Goal: Check status: Check status

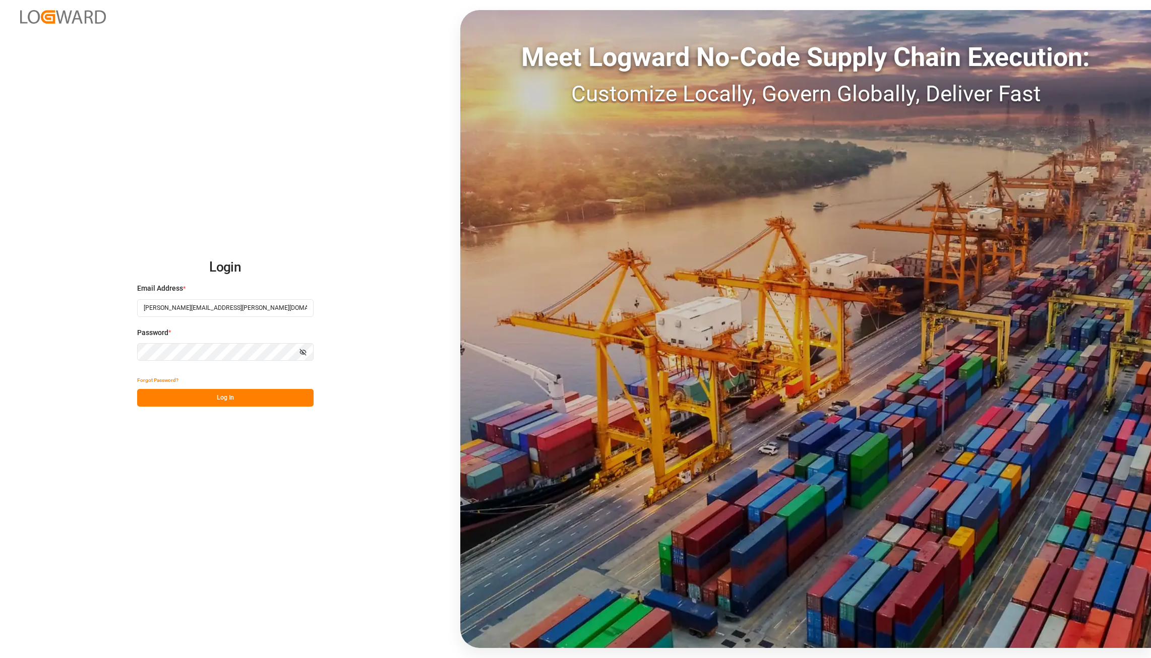
click at [253, 403] on button "Log In" at bounding box center [225, 398] width 176 height 18
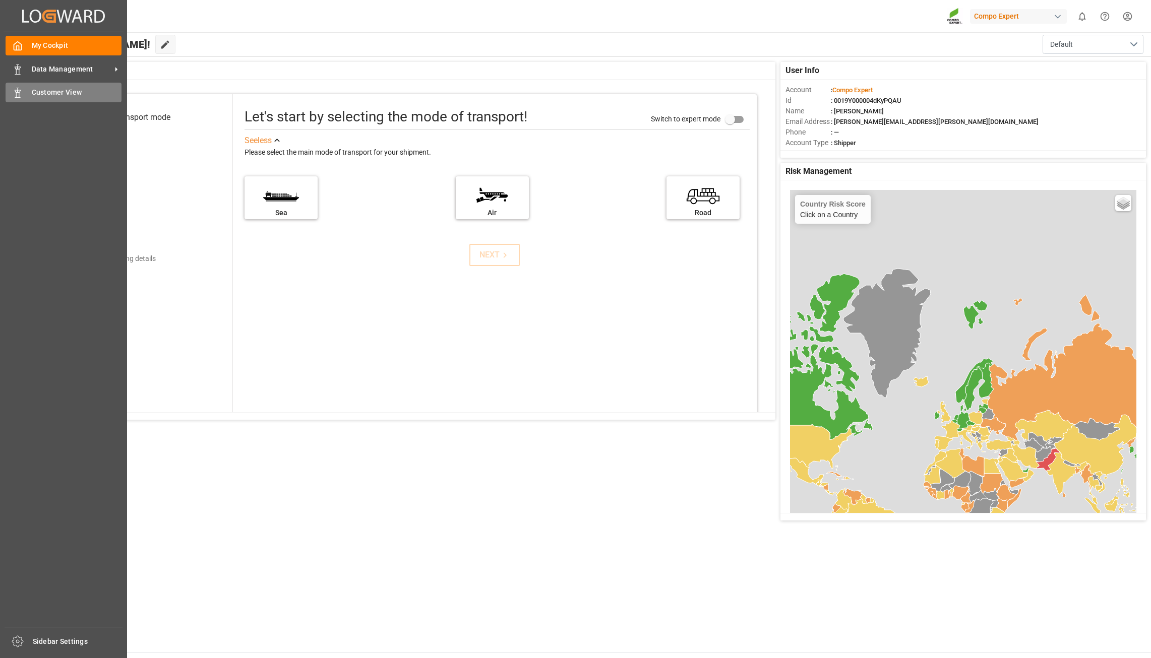
click at [32, 91] on span "Customer View" at bounding box center [77, 92] width 90 height 11
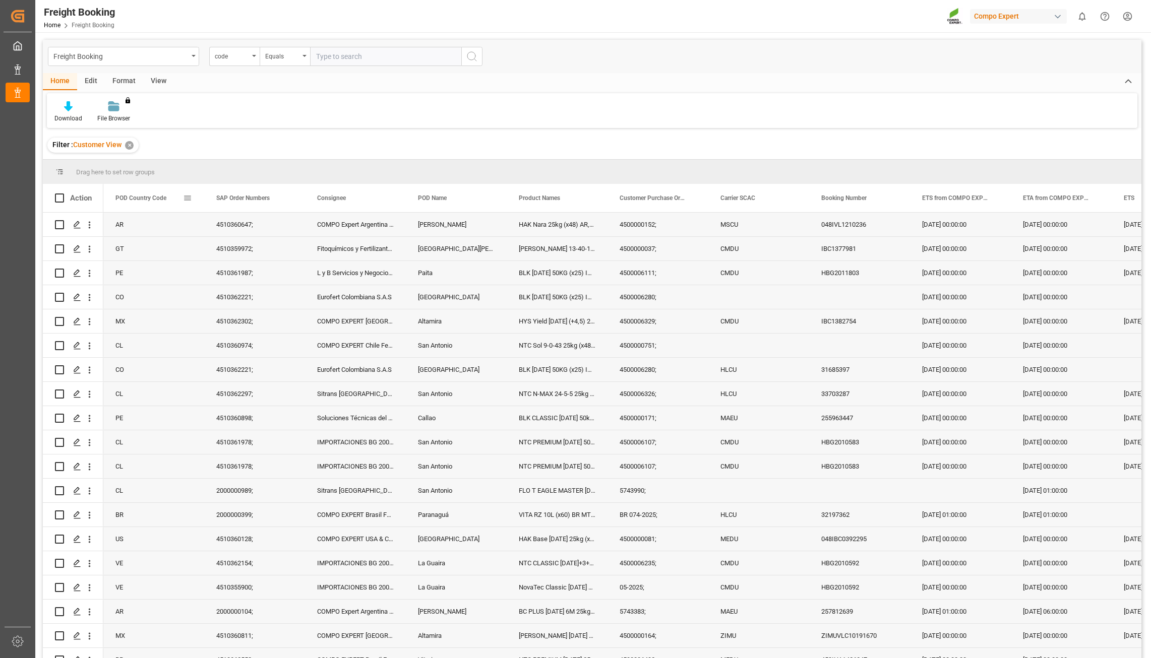
click at [132, 201] on span "POD Country Code" at bounding box center [140, 198] width 51 height 7
click at [189, 197] on span at bounding box center [187, 198] width 9 height 9
click at [291, 298] on span "Group by POD Country Code" at bounding box center [243, 295] width 95 height 19
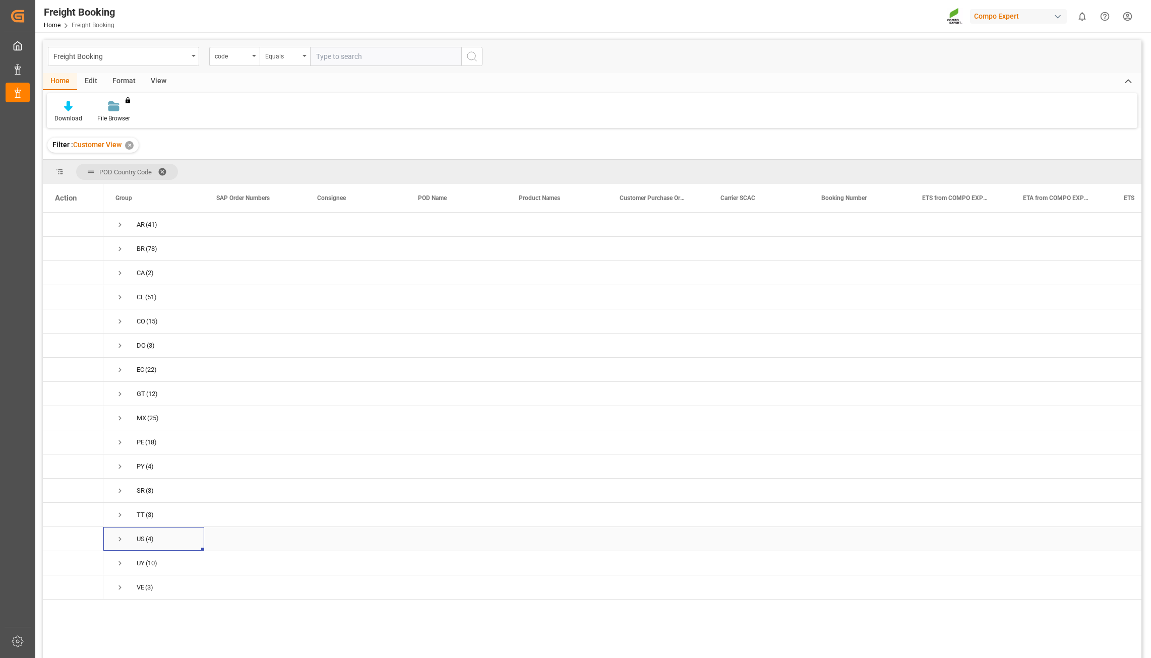
click at [117, 538] on span "Press SPACE to select this row." at bounding box center [119, 539] width 9 height 9
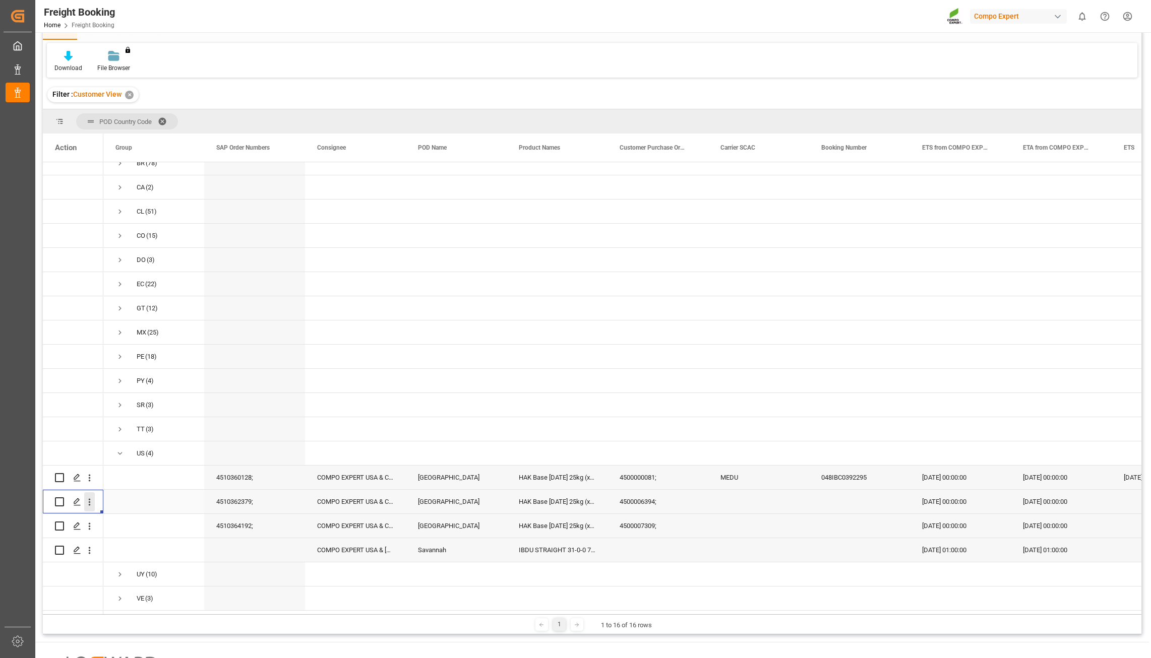
click at [86, 500] on icon "open menu" at bounding box center [89, 502] width 11 height 11
click at [145, 518] on span "Open in new tab" at bounding box center [156, 523] width 92 height 11
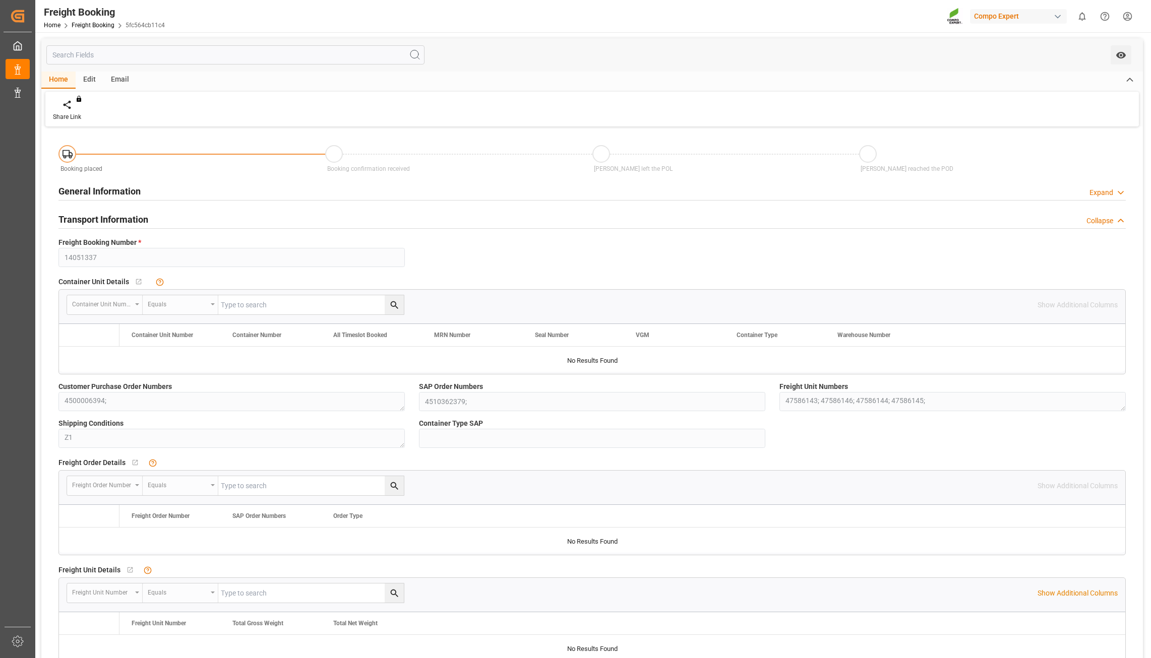
type input "ESVLC"
type input "USLGB"
type input "80"
type input "[DATE] 00:00"
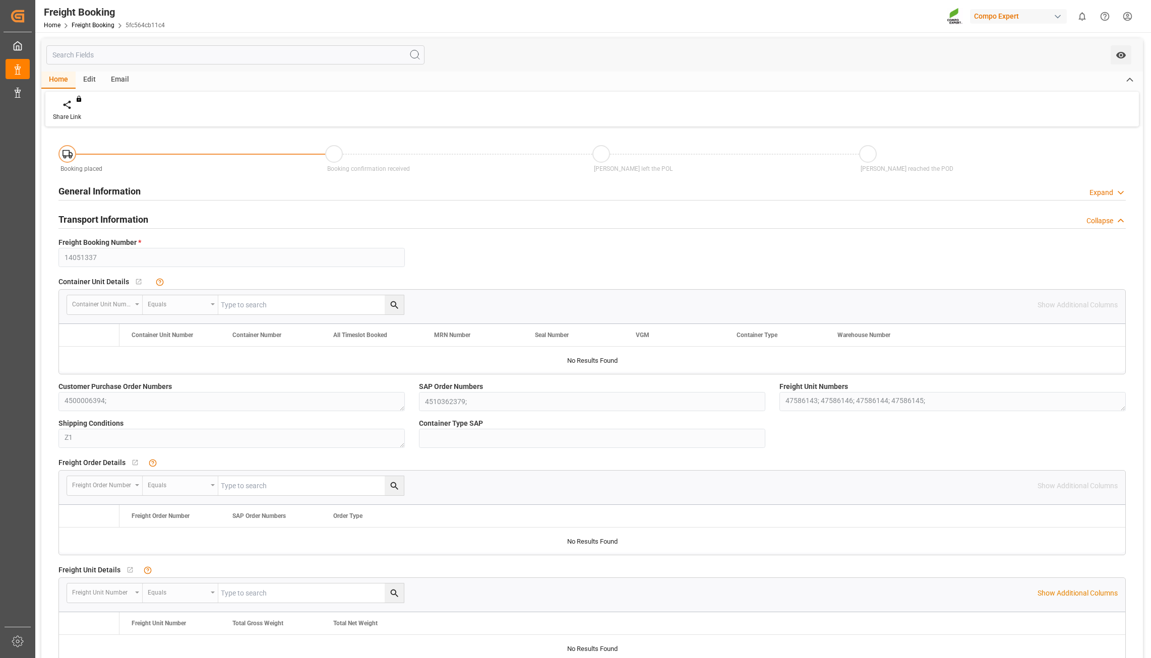
type input "[DATE] 00:00"
type input "[DATE] 12:13"
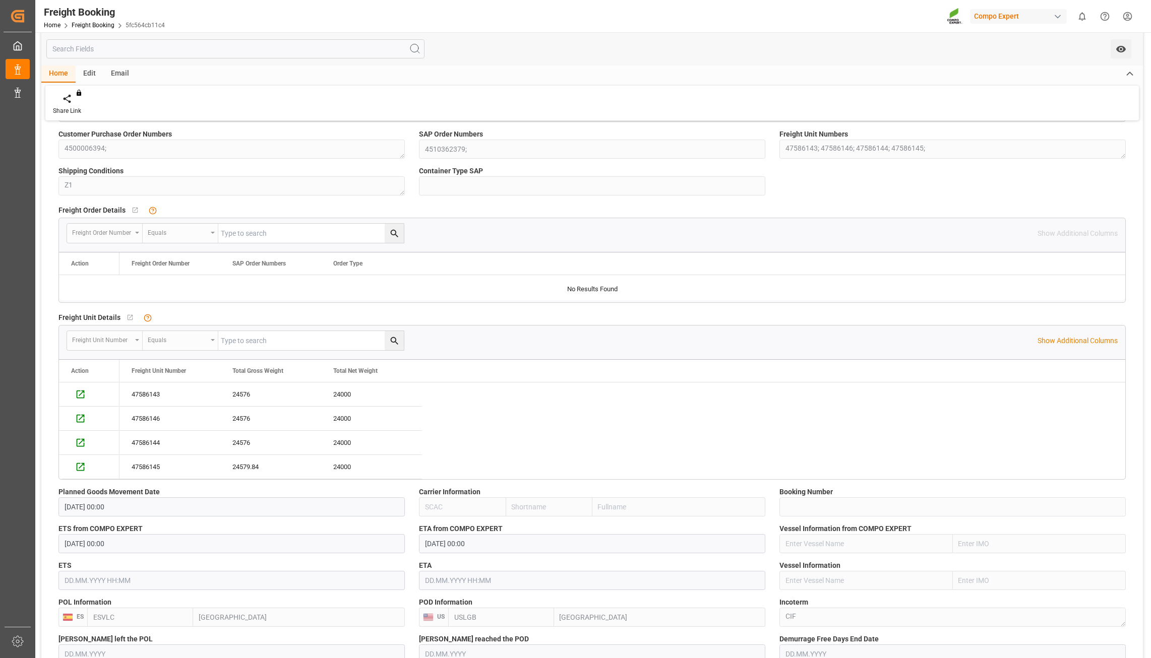
scroll to position [252, 0]
click at [143, 393] on div "47586143" at bounding box center [169, 395] width 101 height 24
click at [340, 391] on div "24000" at bounding box center [371, 395] width 101 height 24
click at [77, 397] on icon "Press SPACE to deselect this row." at bounding box center [81, 395] width 8 height 8
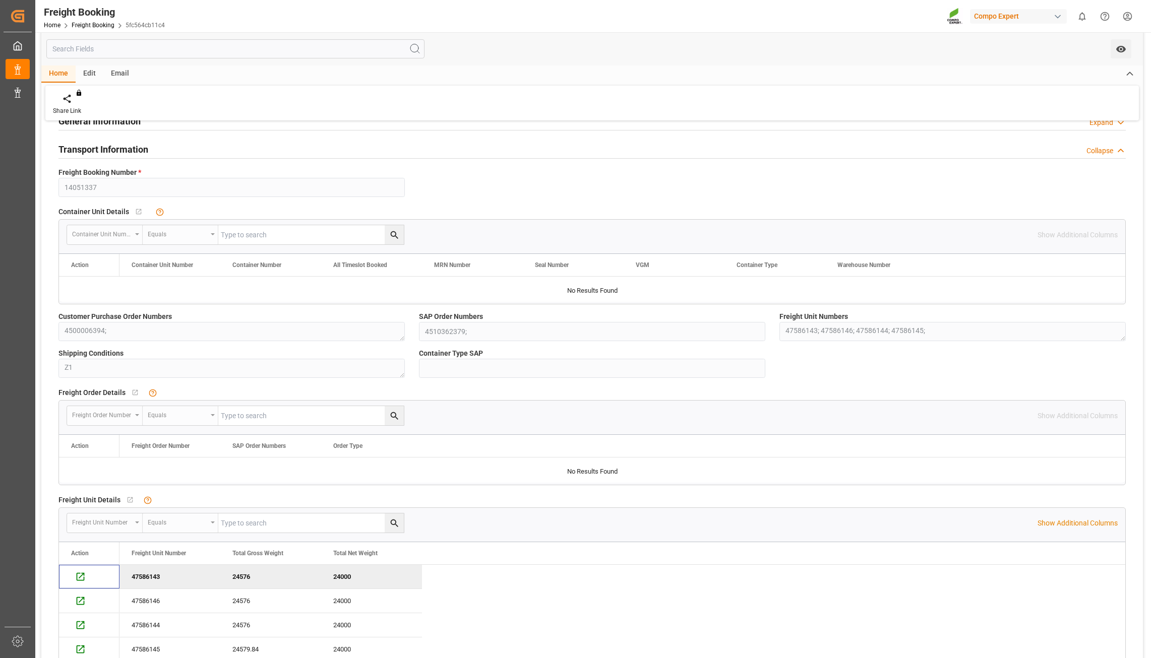
scroll to position [0, 0]
